Goal: Navigation & Orientation: Find specific page/section

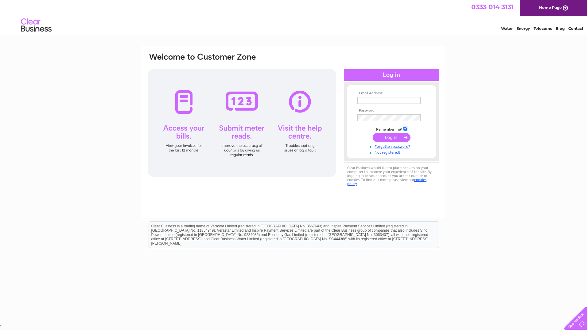
type input "mhpengineering@unicomemail.co.uk"
click at [389, 138] on input "submit" at bounding box center [392, 137] width 38 height 9
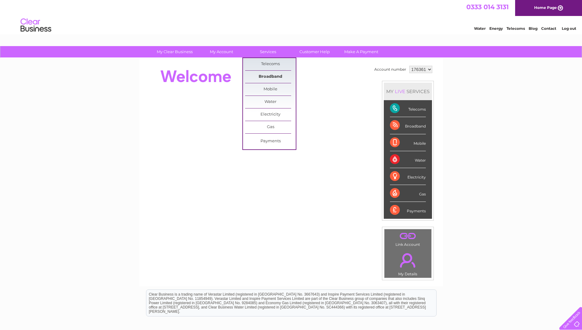
click at [274, 75] on link "Broadband" at bounding box center [270, 77] width 51 height 12
